Goal: Information Seeking & Learning: Learn about a topic

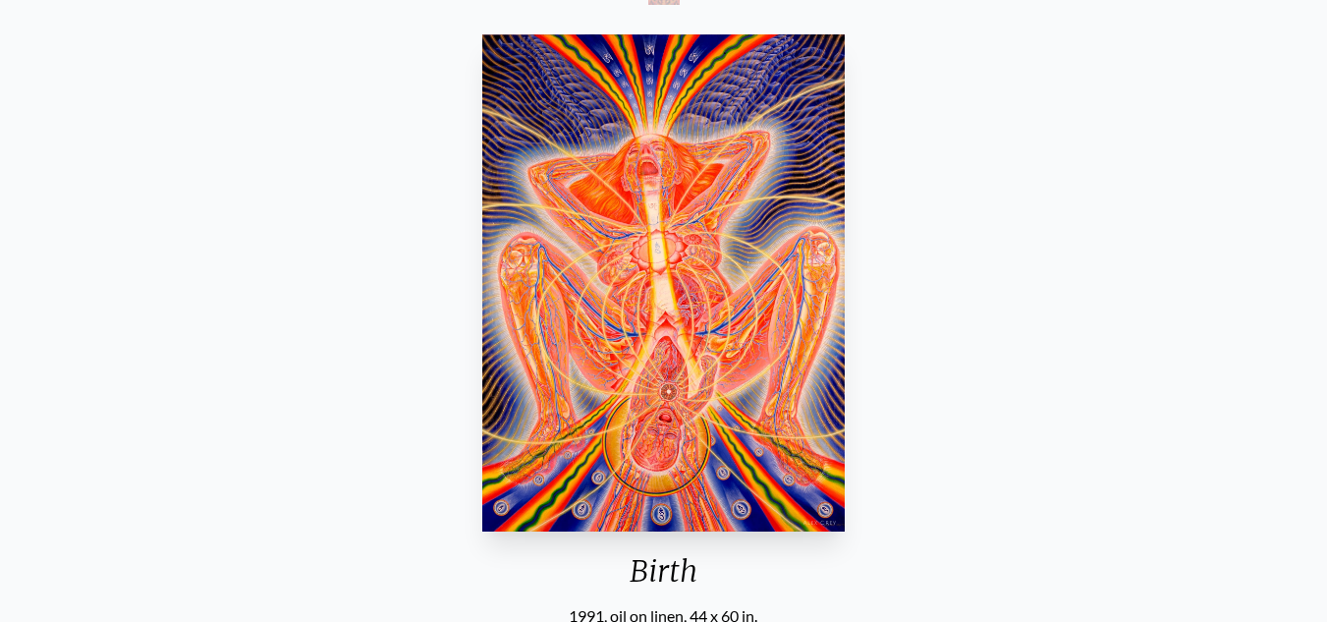
scroll to position [302, 0]
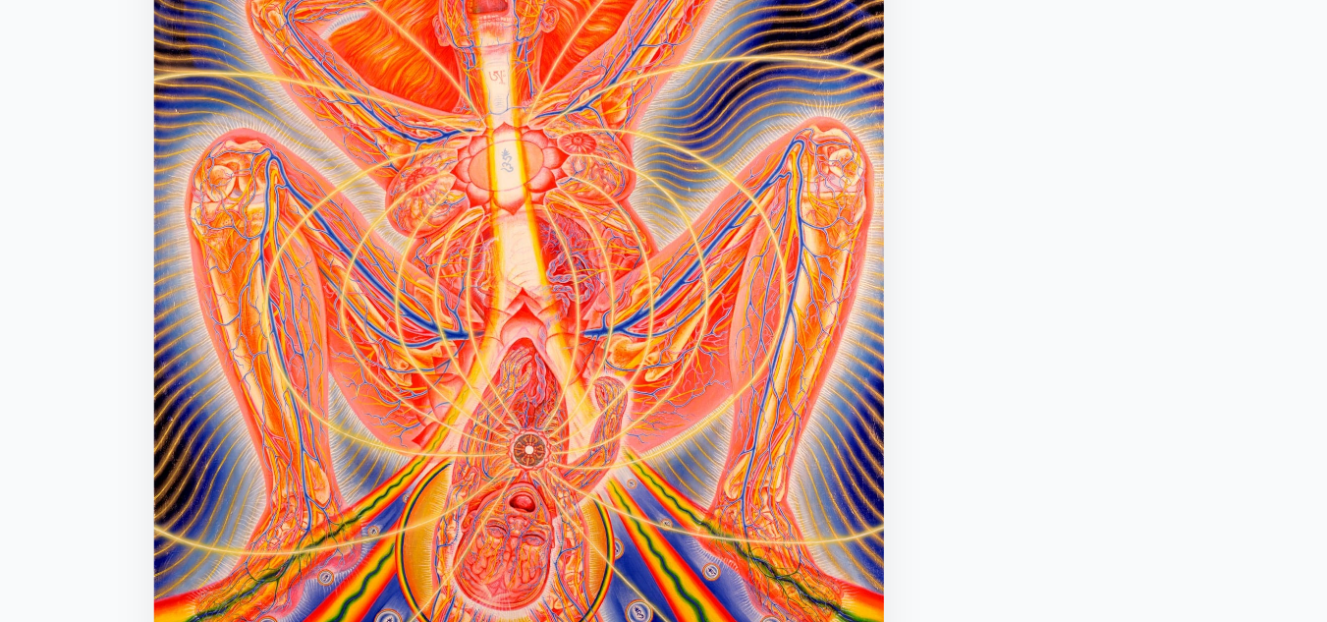
click at [934, 392] on div "Birth 1991, oil on linen, 44 x 60 in. Visit the CoSM Shop Birth - Mini Poster" at bounding box center [663, 617] width 1295 height 1182
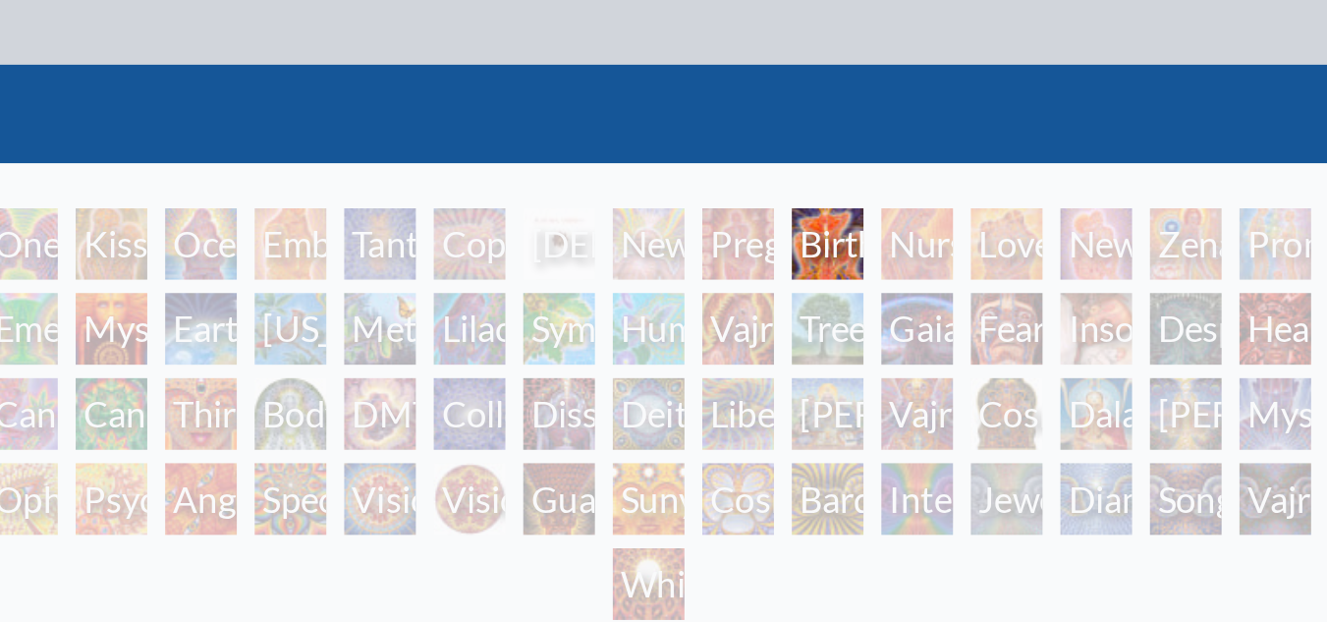
scroll to position [0, 0]
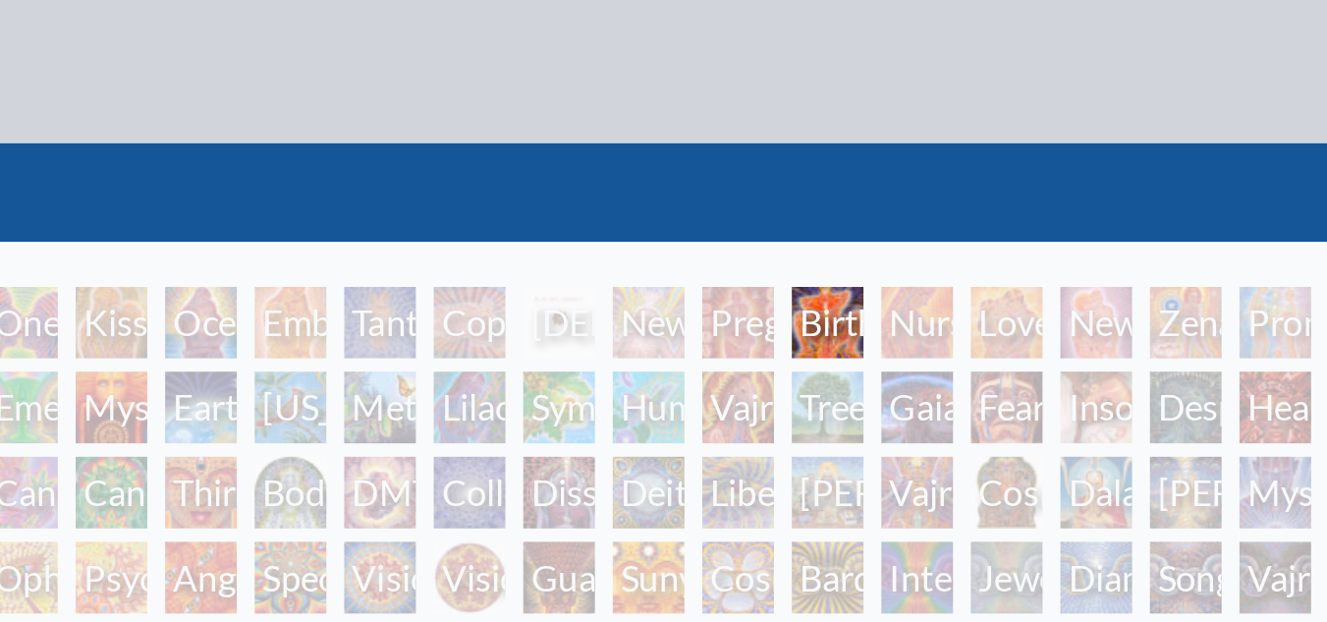
click at [652, 139] on div "Newborn" at bounding box center [663, 141] width 31 height 31
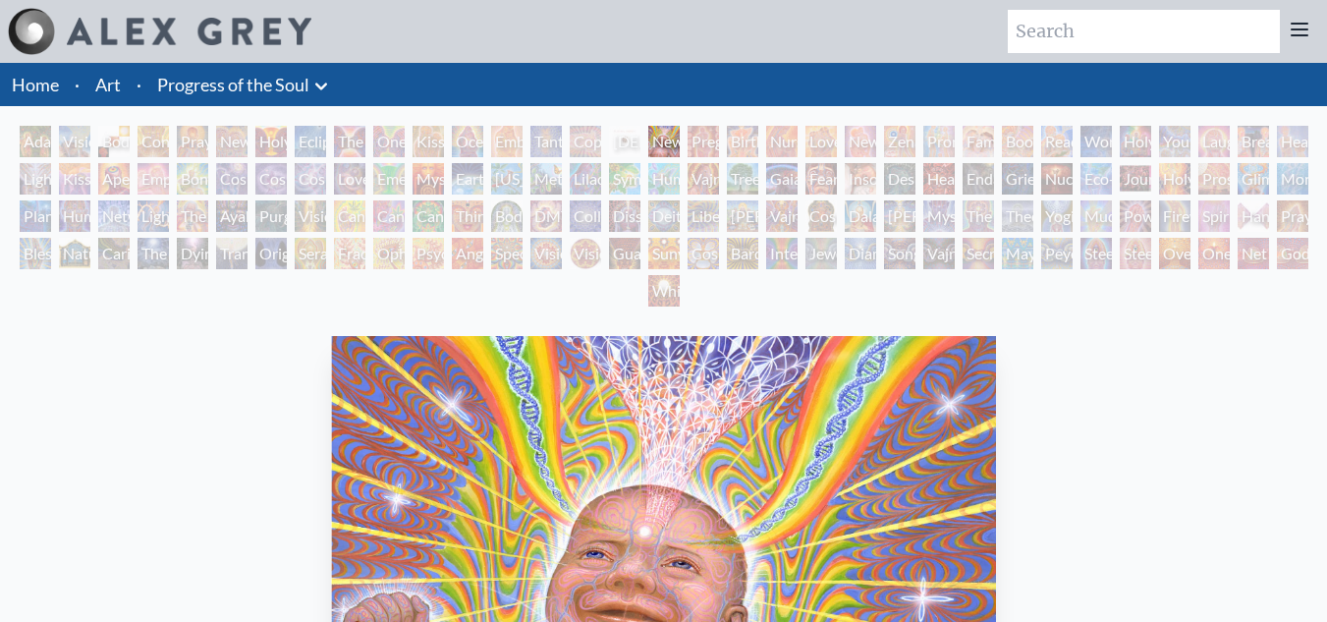
click at [601, 213] on div "Collective Vision" at bounding box center [585, 215] width 31 height 31
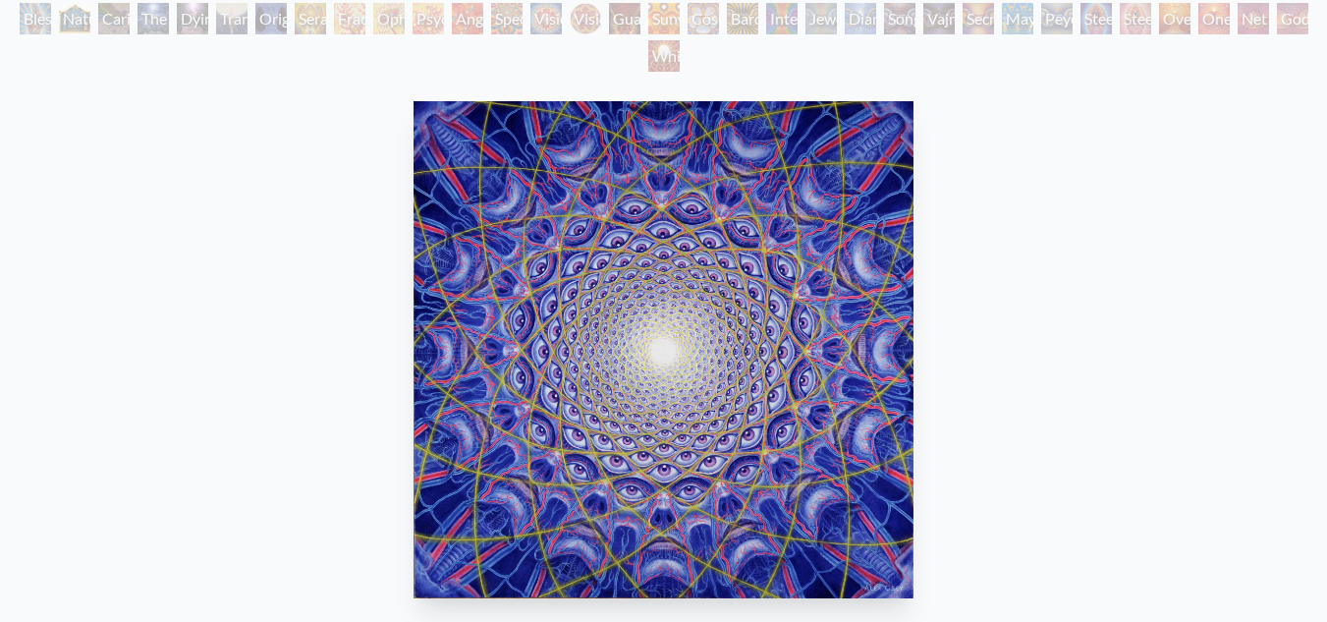
scroll to position [234, 0]
